Goal: Task Accomplishment & Management: Use online tool/utility

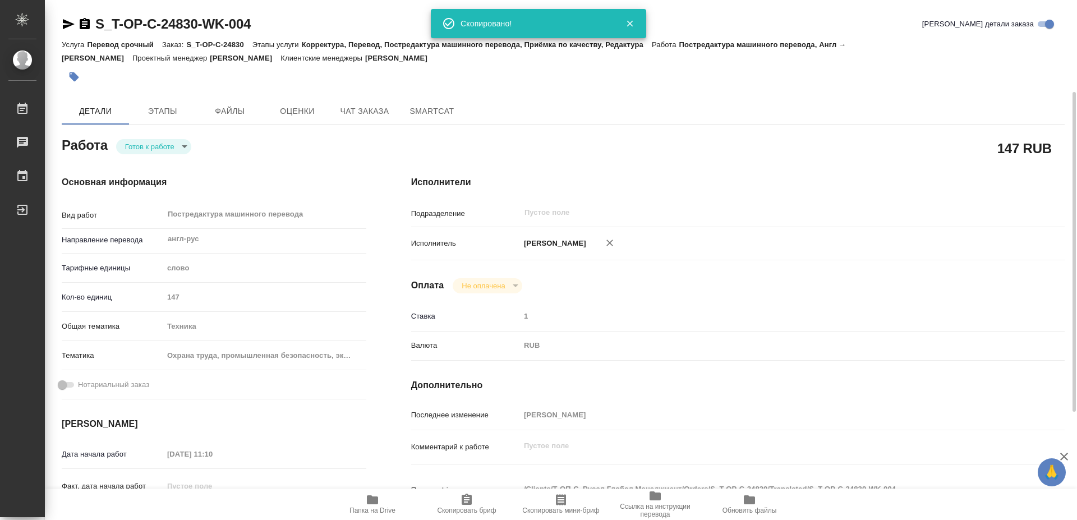
scroll to position [57, 0]
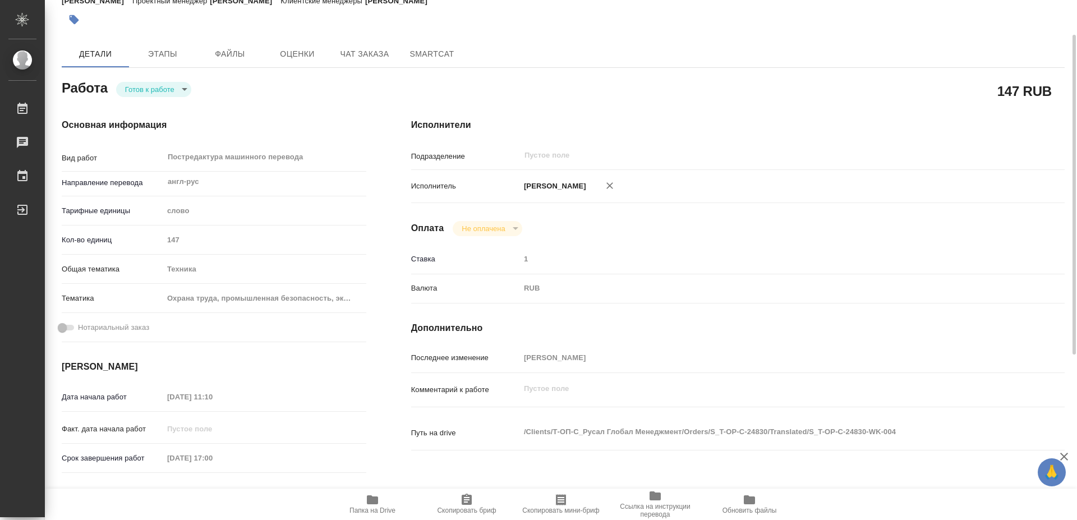
click at [371, 502] on icon "button" at bounding box center [372, 499] width 11 height 9
click at [153, 87] on body "🙏 .cls-1 fill:#fff; AWATERA [PERSON_NAME] 0 Чаты График Выйти S_T-OP-C-24830-WK…" at bounding box center [538, 260] width 1077 height 520
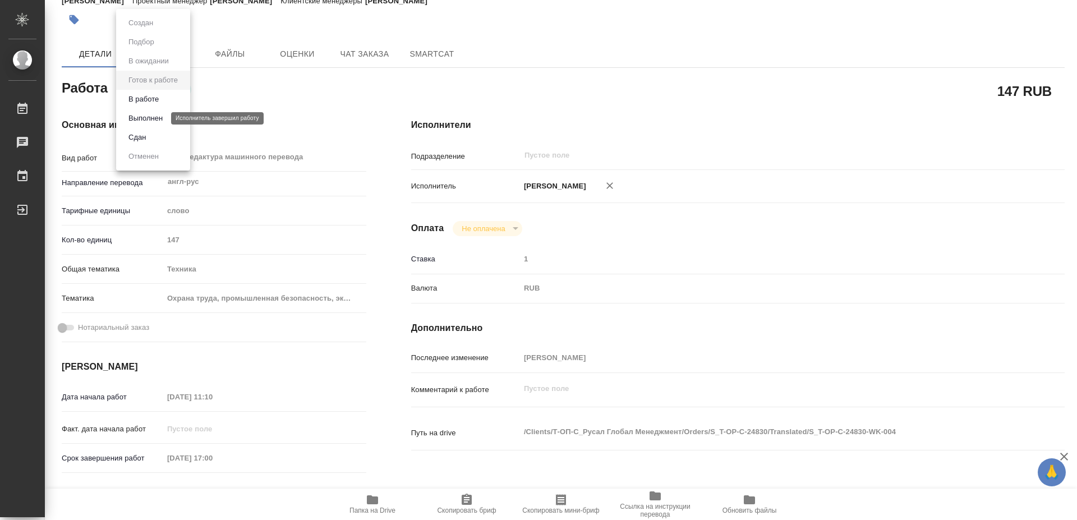
click at [138, 113] on button "Выполнен" at bounding box center [145, 118] width 41 height 12
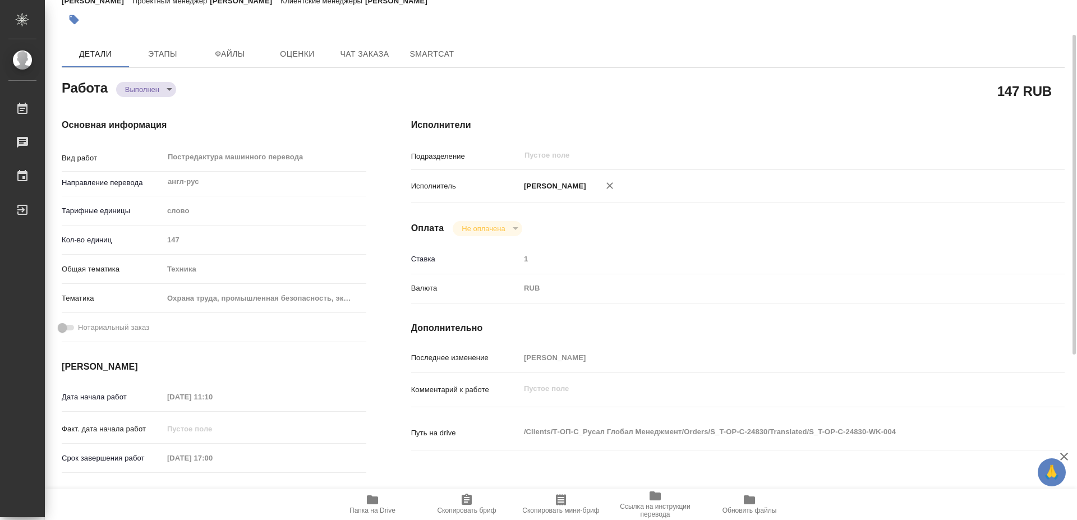
type textarea "x"
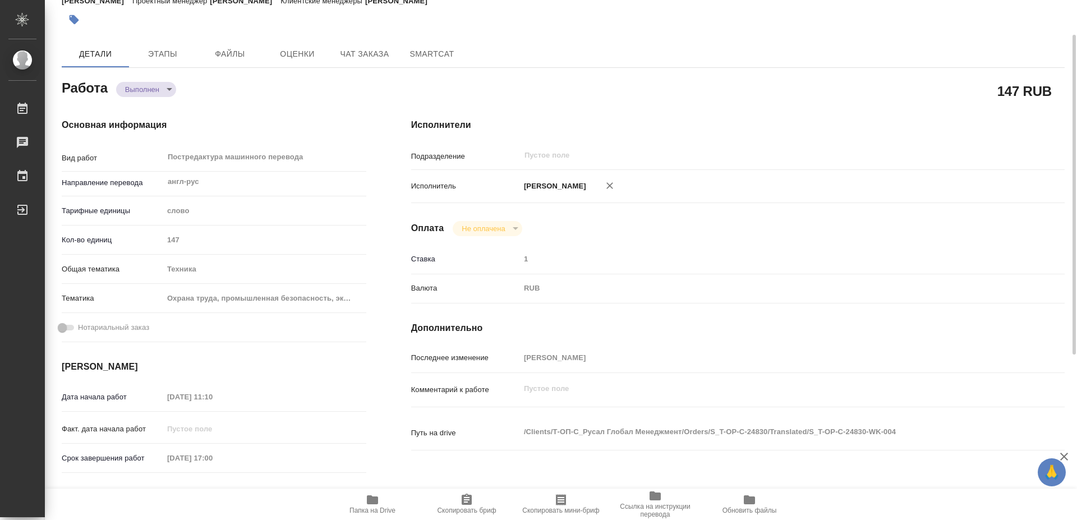
type textarea "x"
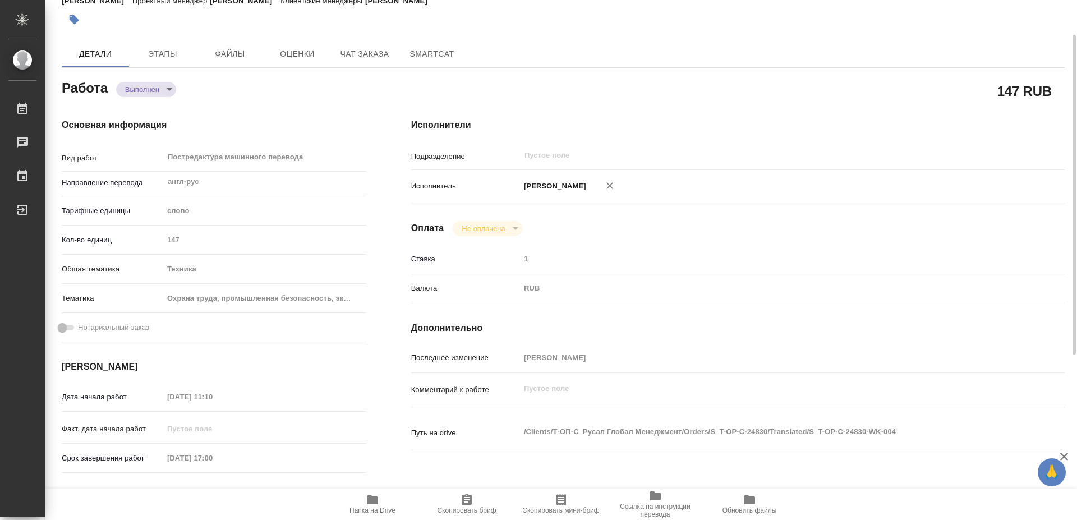
type textarea "x"
